Goal: Navigation & Orientation: Understand site structure

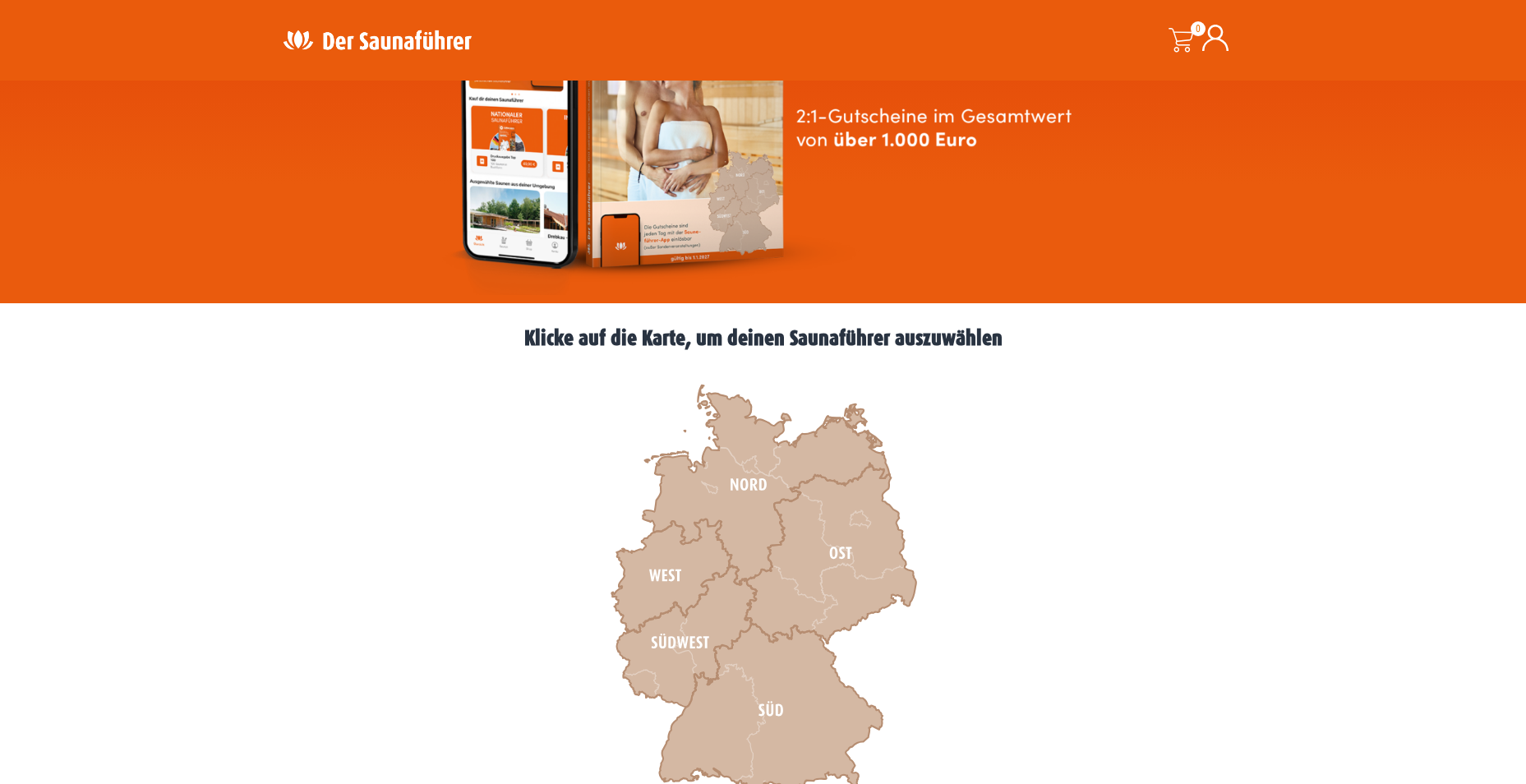
scroll to position [493, 0]
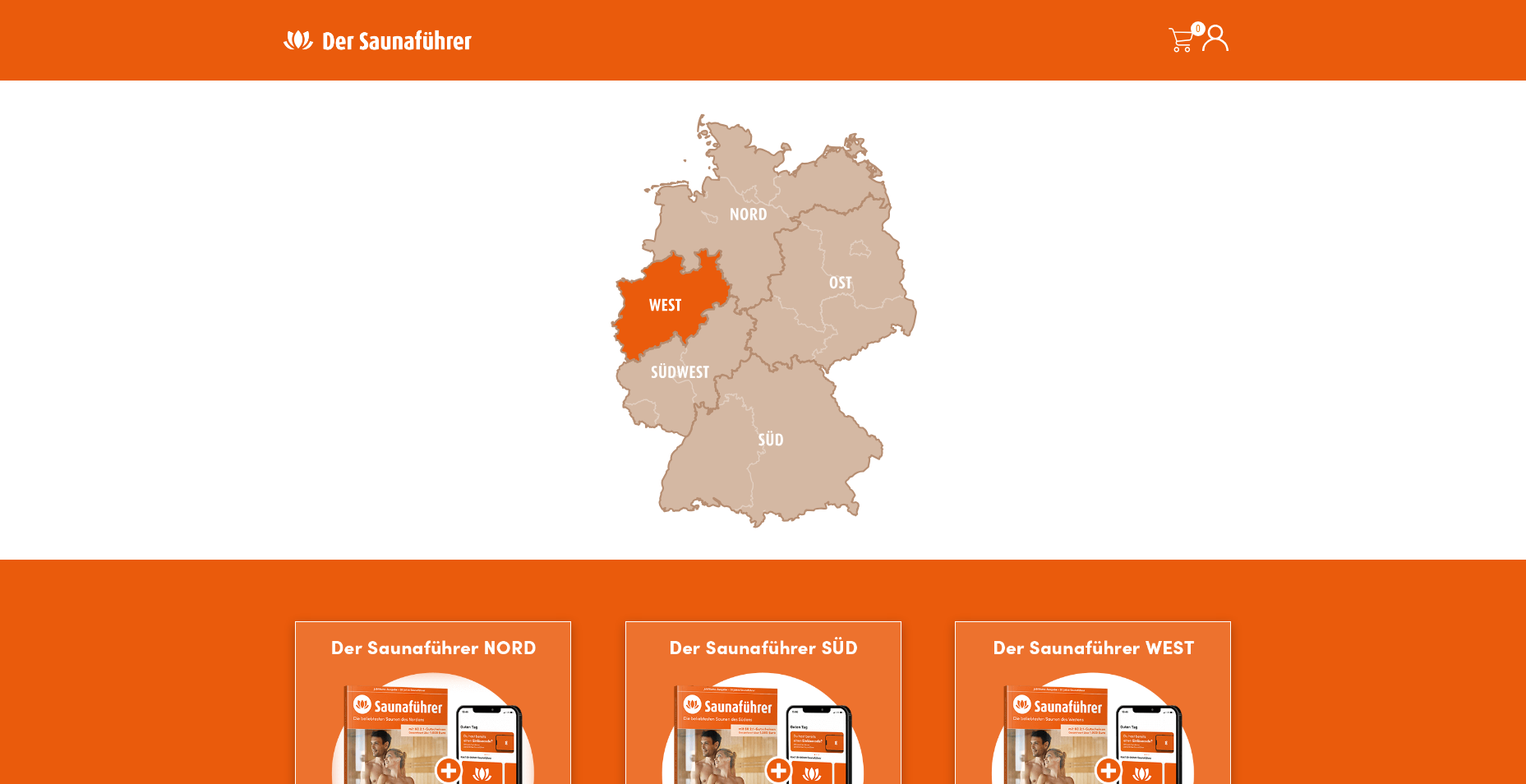
click at [673, 284] on icon at bounding box center [671, 305] width 120 height 113
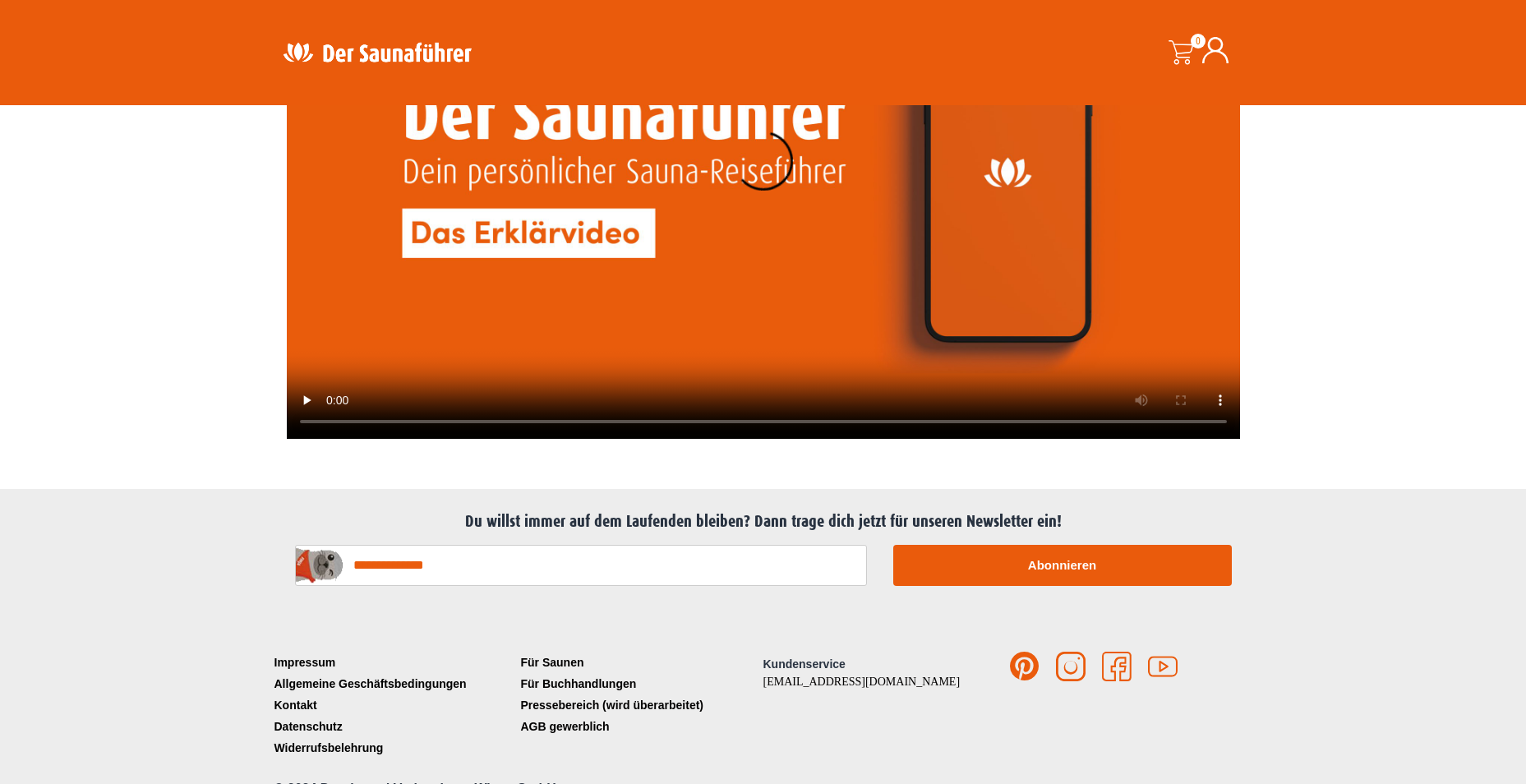
scroll to position [4048, 0]
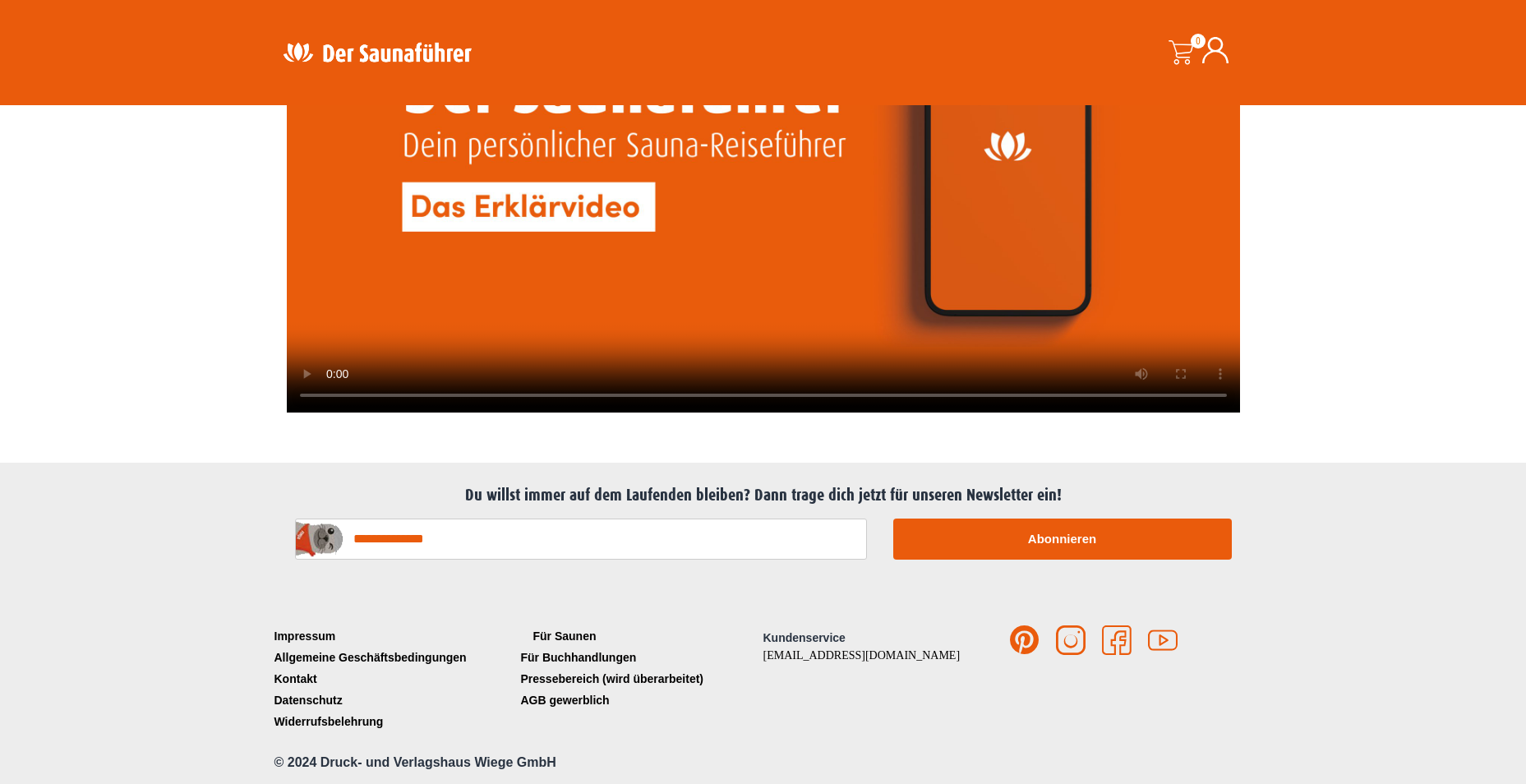
click at [577, 641] on link "Für Saunen" at bounding box center [639, 636] width 246 height 21
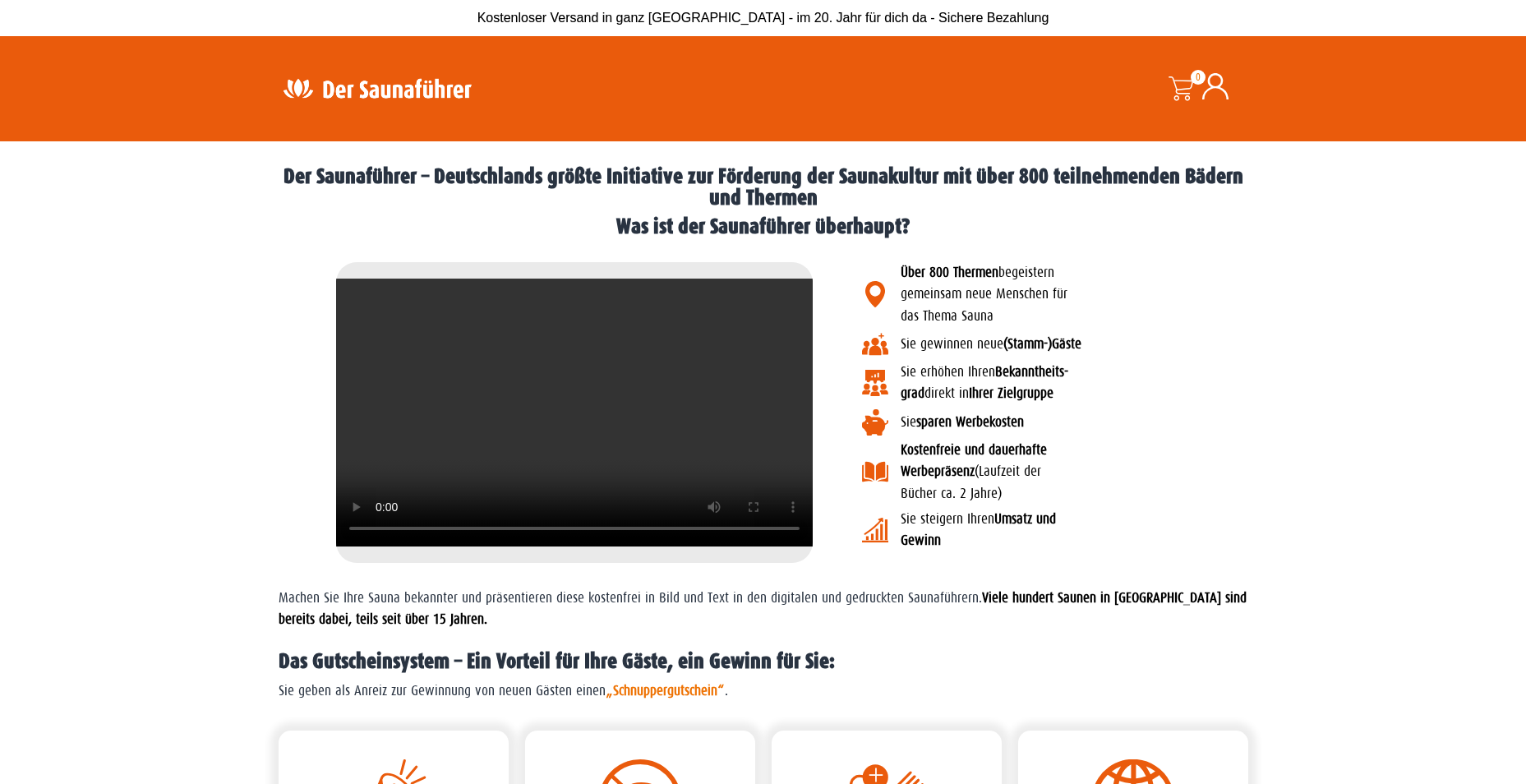
click at [377, 87] on img at bounding box center [377, 88] width 213 height 32
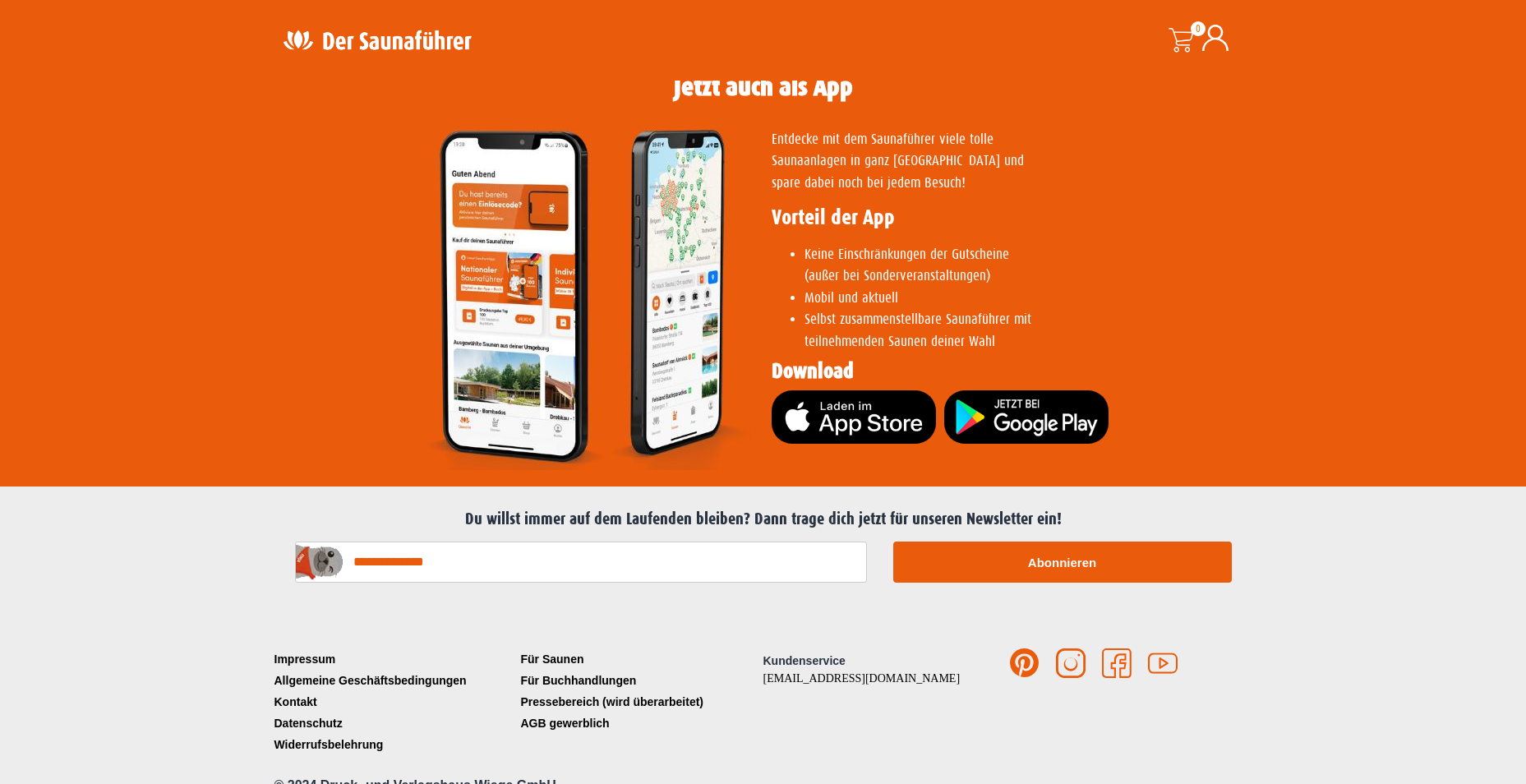
scroll to position [3216, 0]
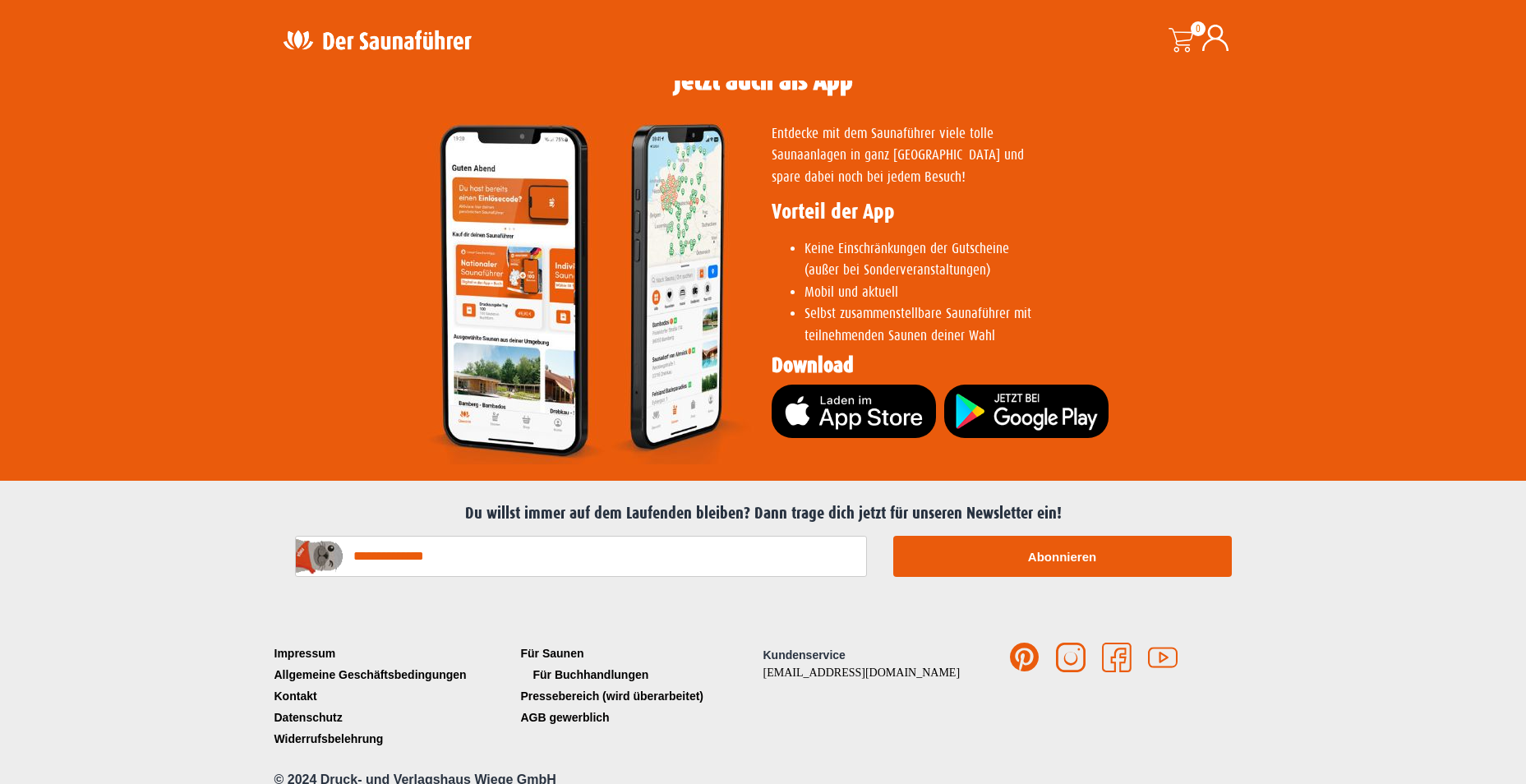
click at [569, 664] on link "Für Buchhandlungen" at bounding box center [639, 675] width 246 height 21
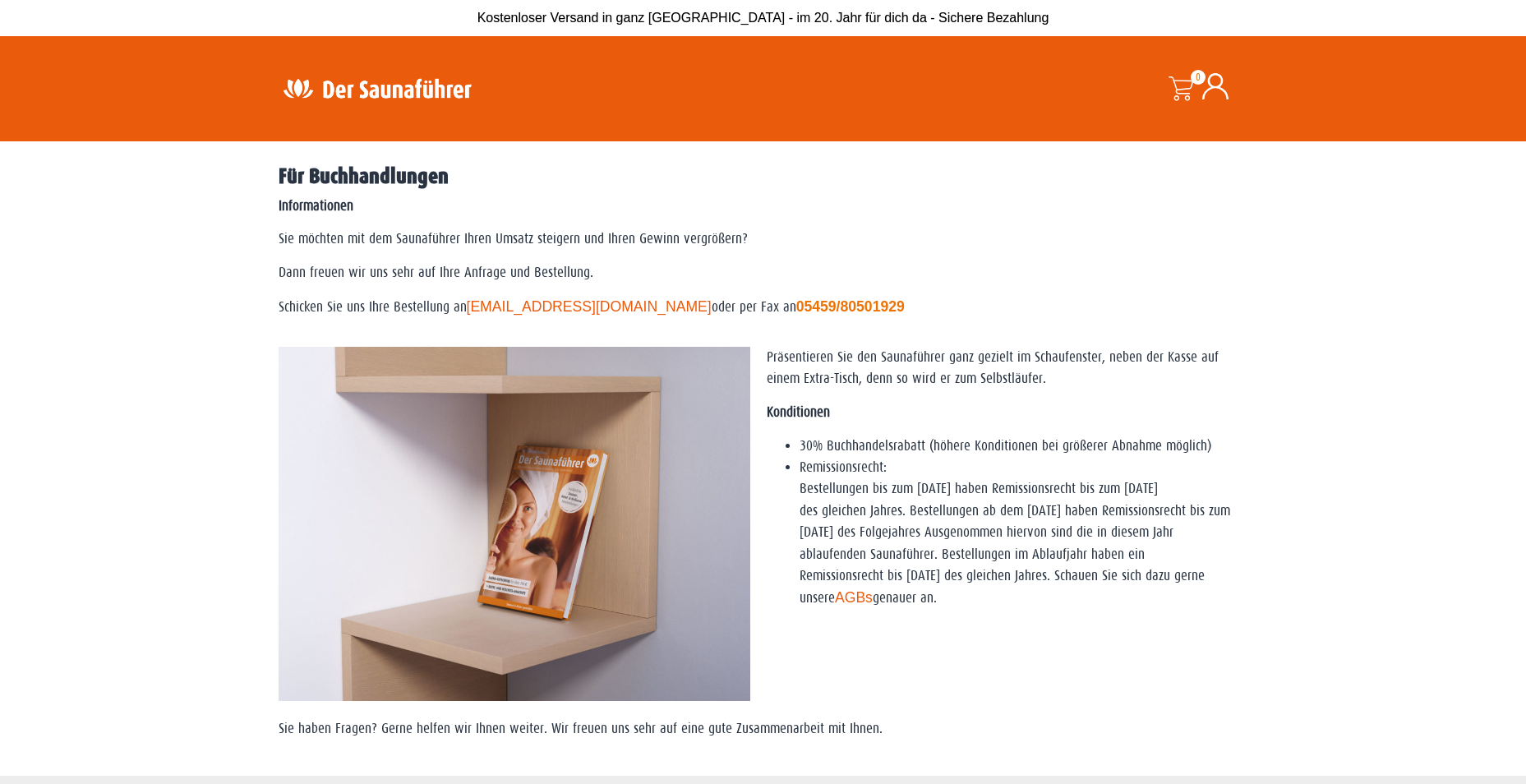
click at [377, 82] on img at bounding box center [377, 88] width 213 height 32
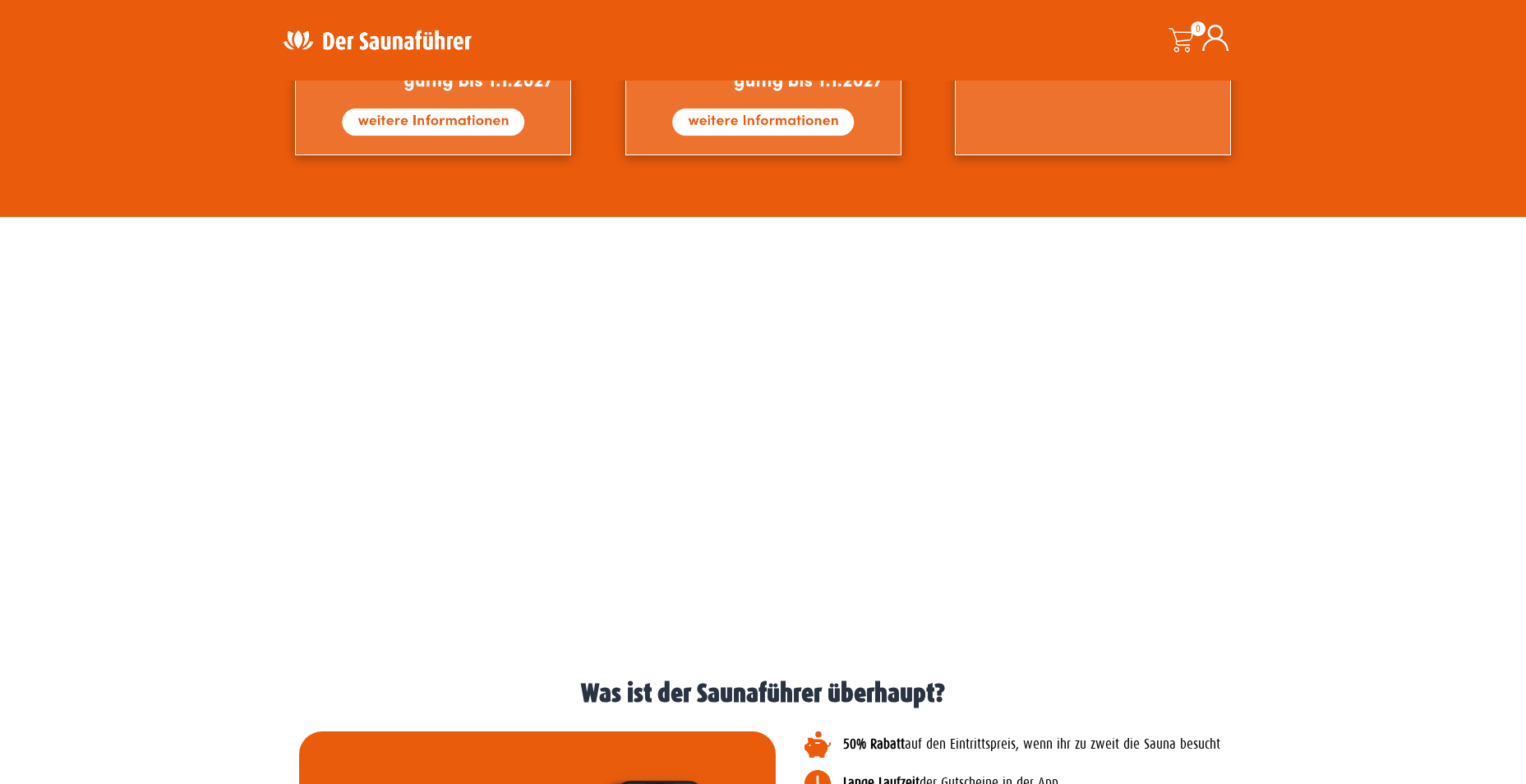
scroll to position [1972, 0]
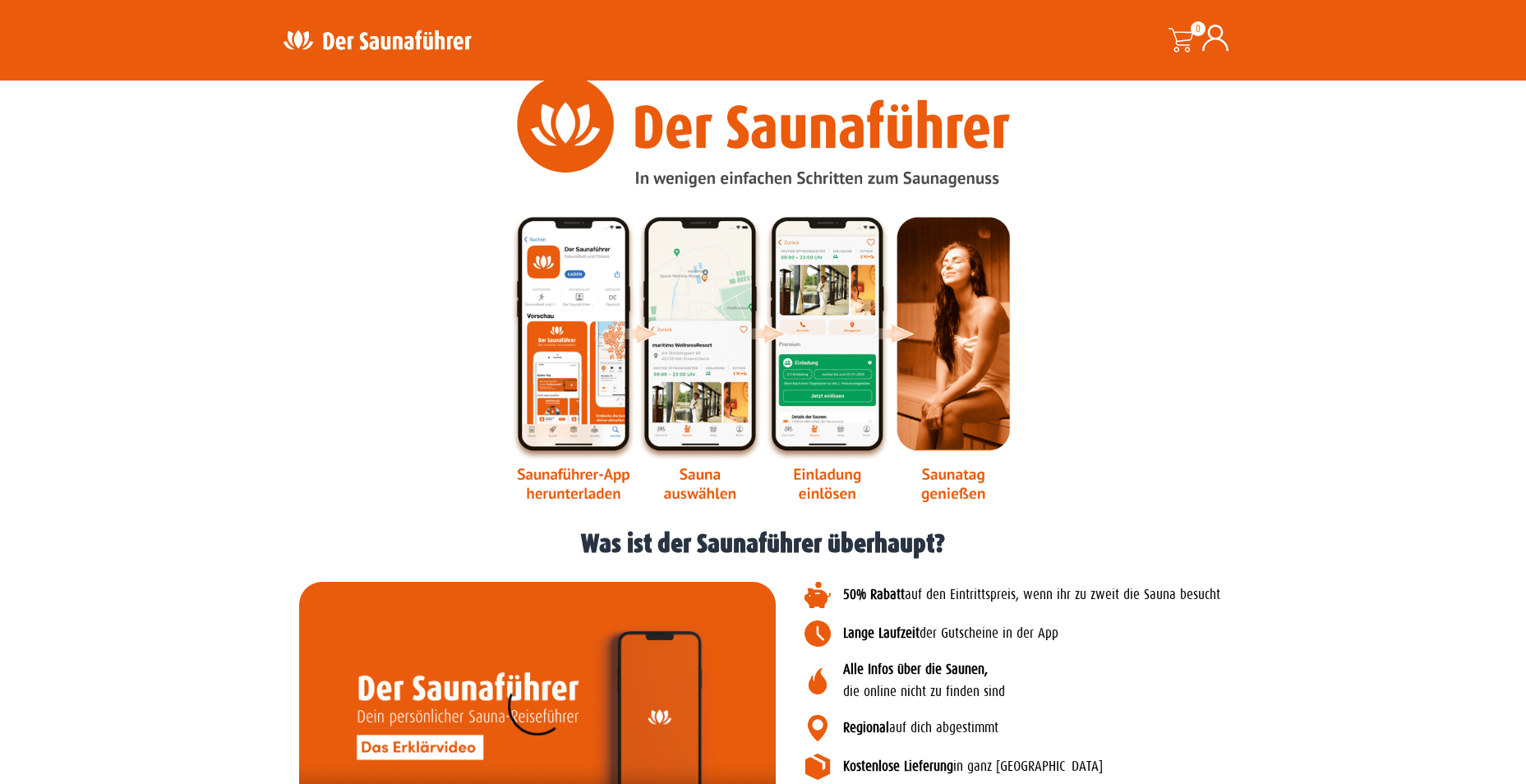
click at [698, 366] on img at bounding box center [763, 289] width 506 height 427
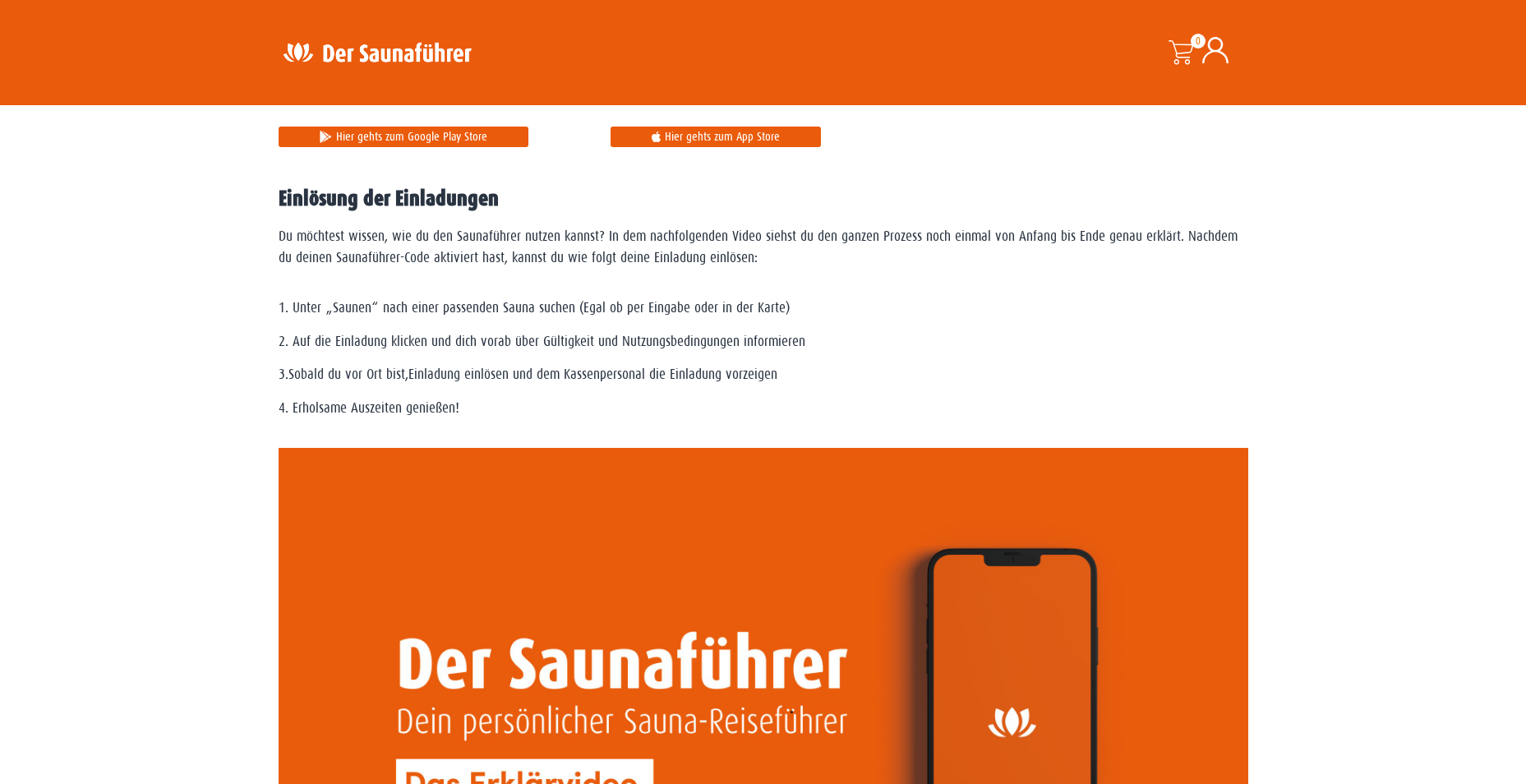
scroll to position [1232, 0]
